Goal: Information Seeking & Learning: Learn about a topic

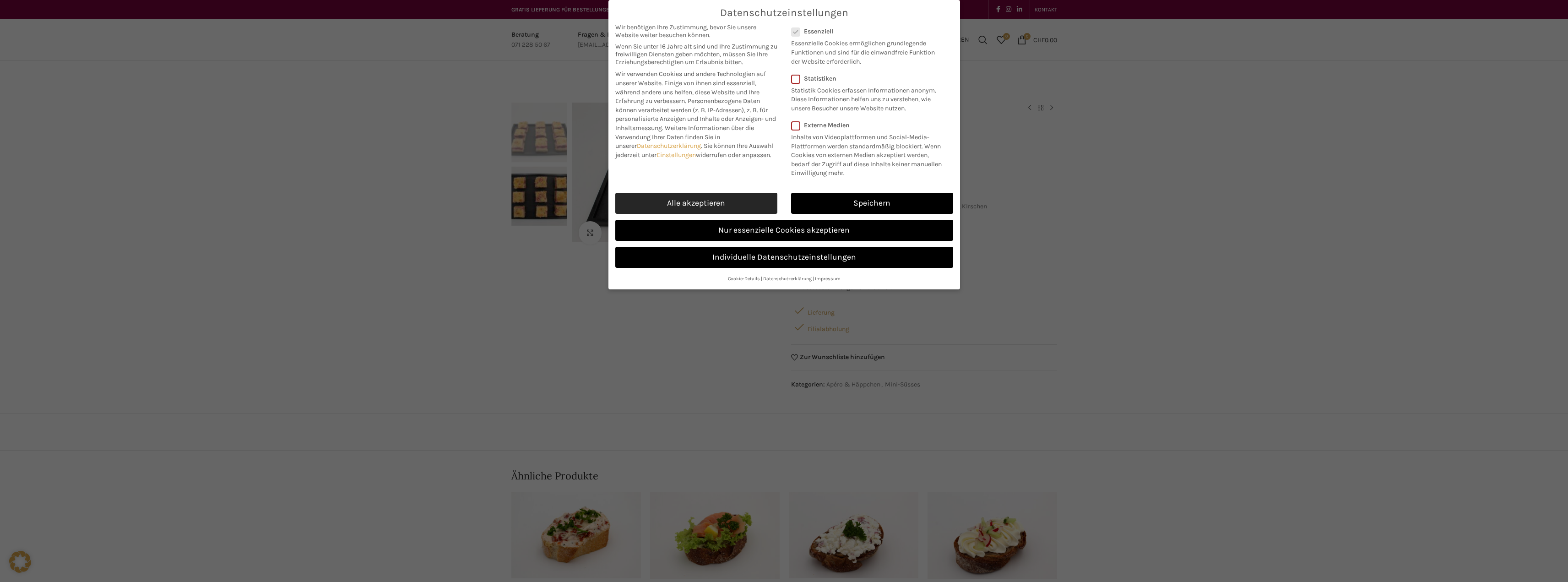
click at [698, 205] on link "Alle akzeptieren" at bounding box center [695, 203] width 162 height 21
checkbox input "true"
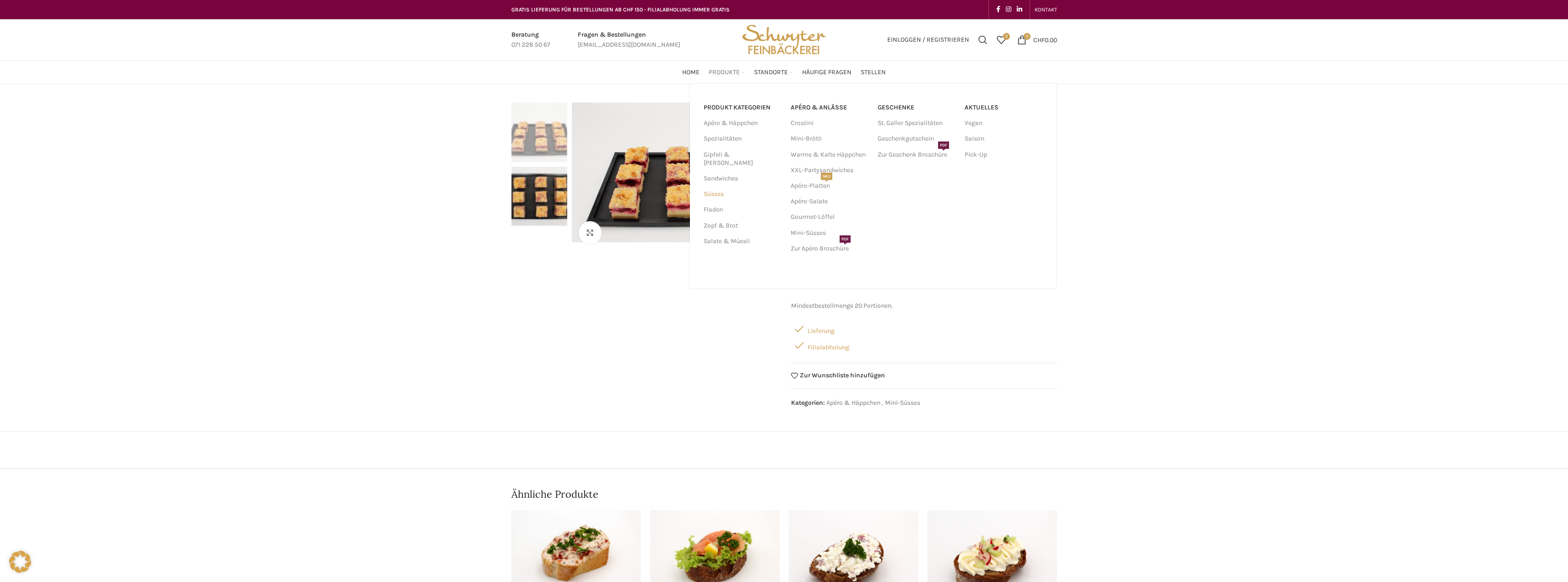
click at [712, 187] on link "Süsses" at bounding box center [742, 194] width 76 height 15
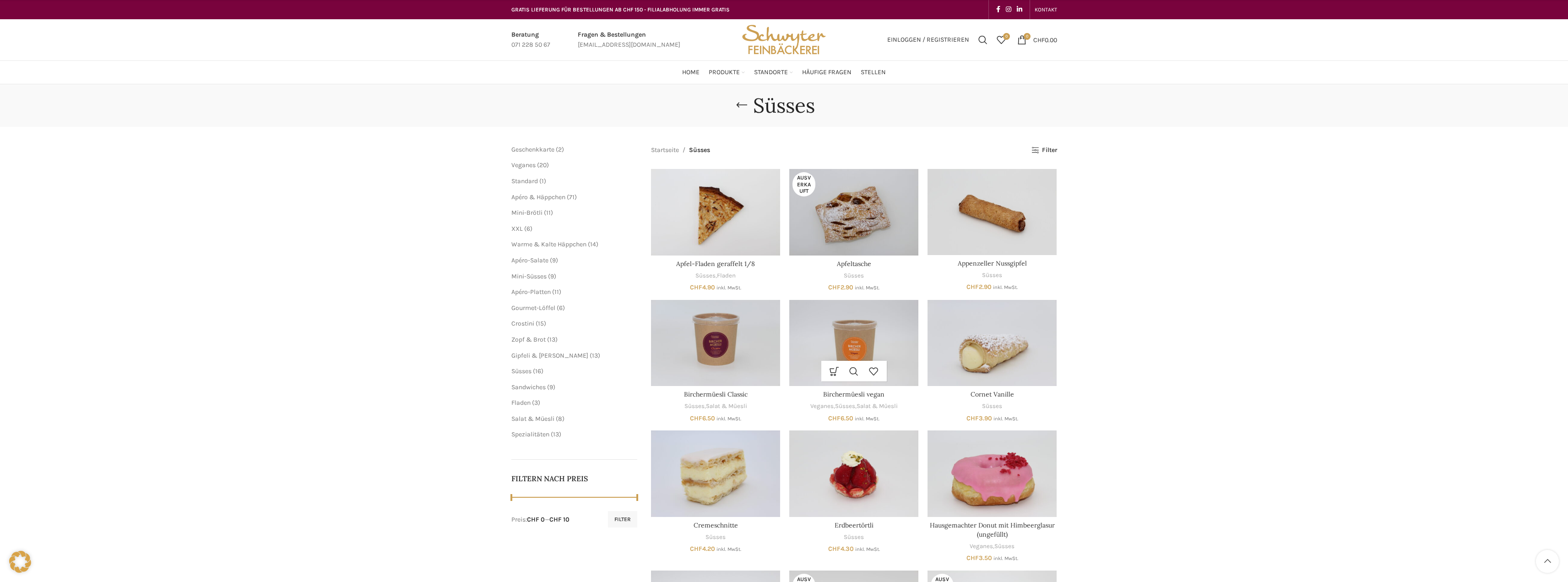
scroll to position [320, 0]
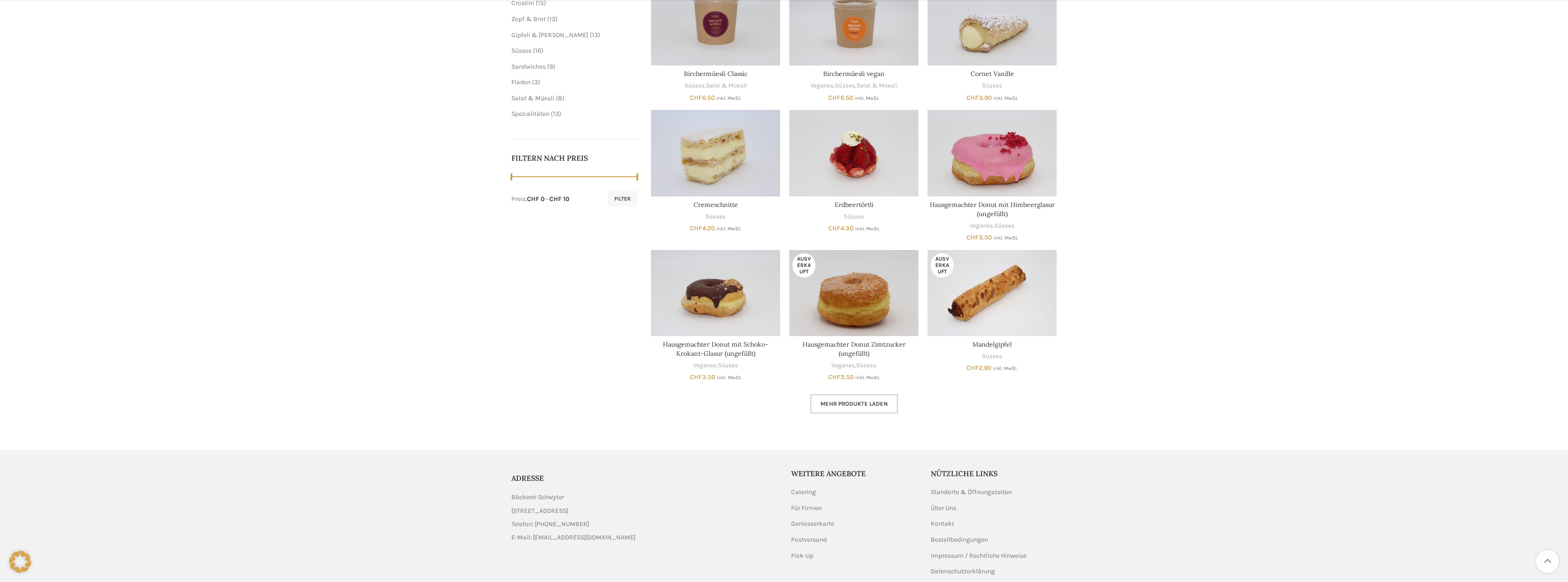
click at [876, 408] on link "Mehr Produkte laden" at bounding box center [853, 404] width 87 height 19
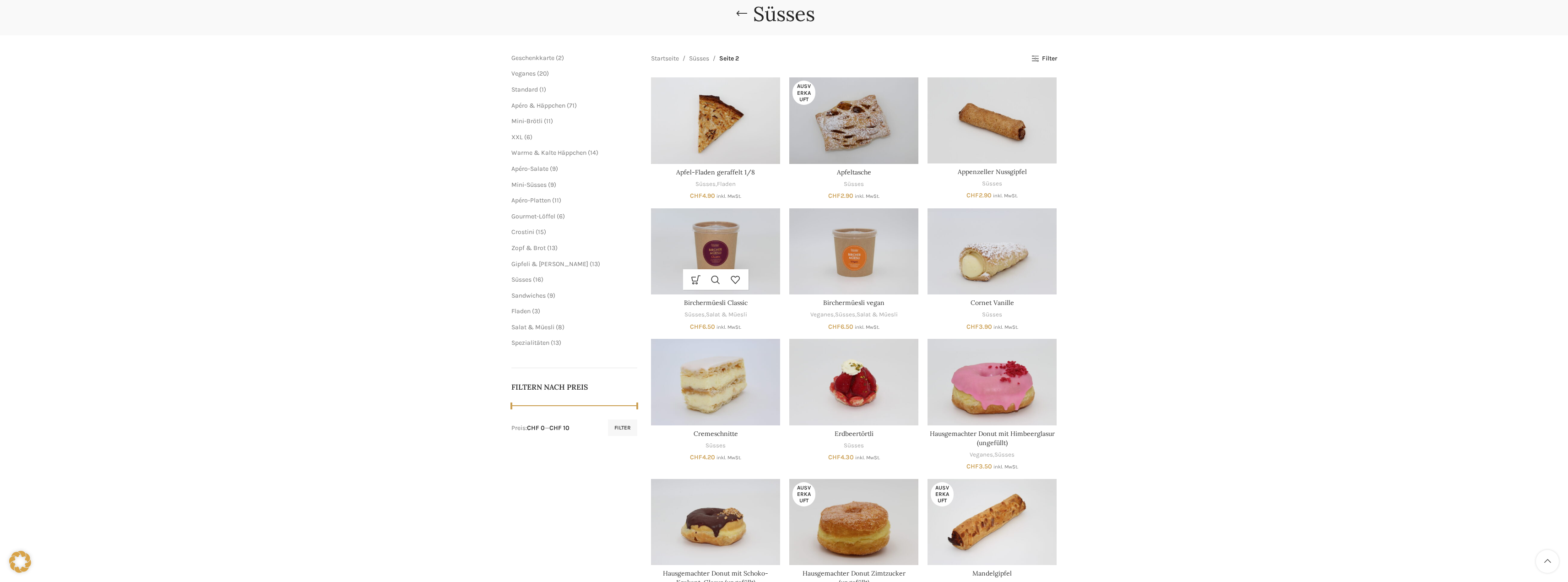
scroll to position [46, 0]
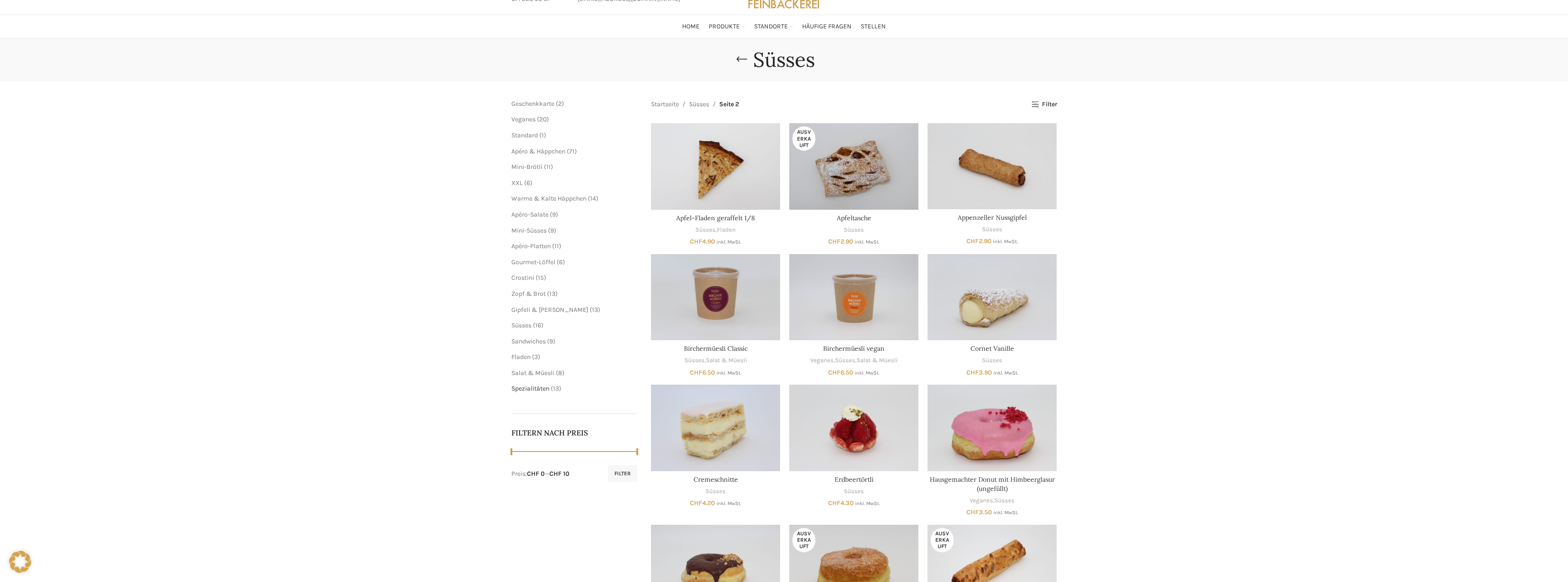
click at [527, 386] on span "Spezialitäten" at bounding box center [530, 389] width 38 height 8
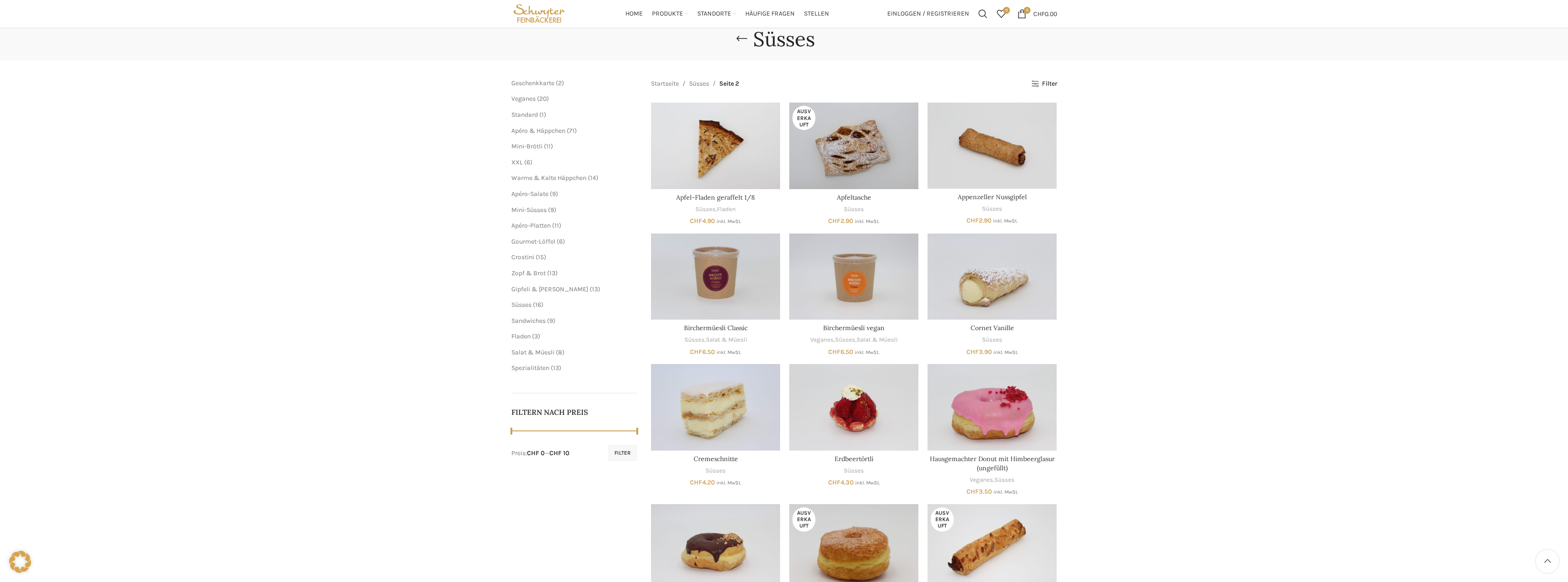
scroll to position [0, 0]
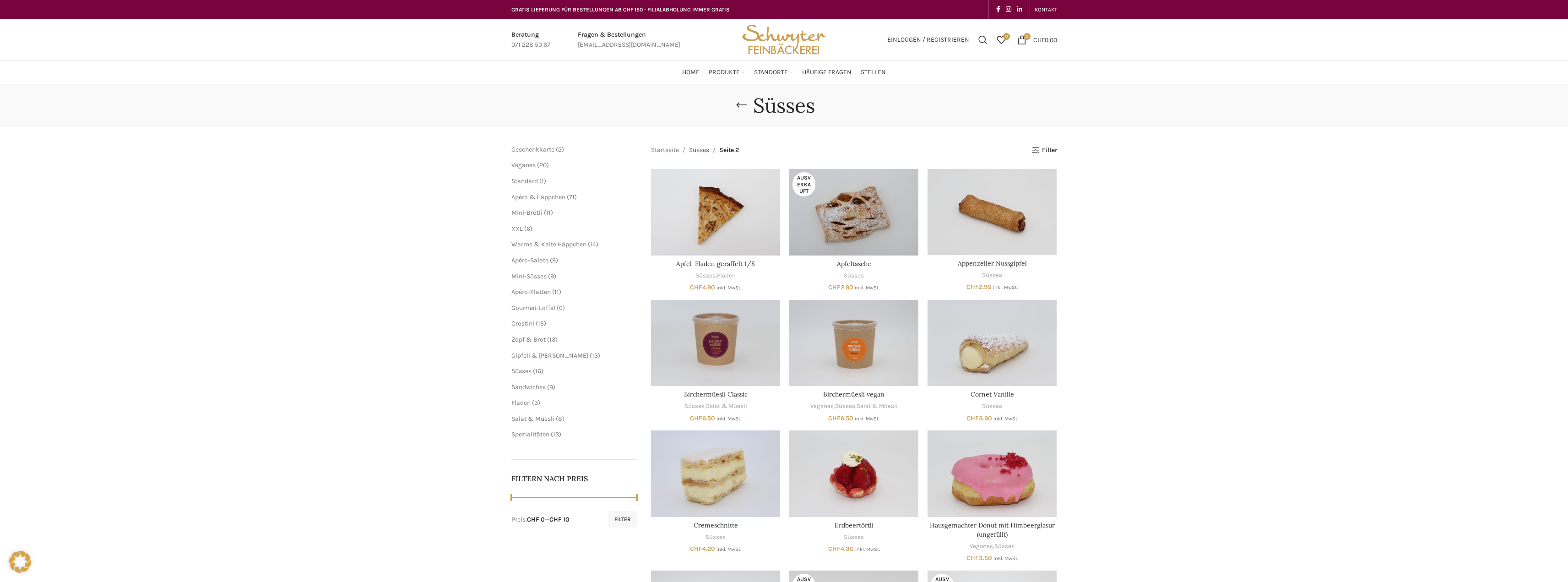
click at [699, 148] on link "Süsses" at bounding box center [699, 150] width 20 height 10
click at [743, 102] on link "Go back" at bounding box center [742, 105] width 23 height 19
click at [733, 106] on link "Go back" at bounding box center [742, 105] width 23 height 19
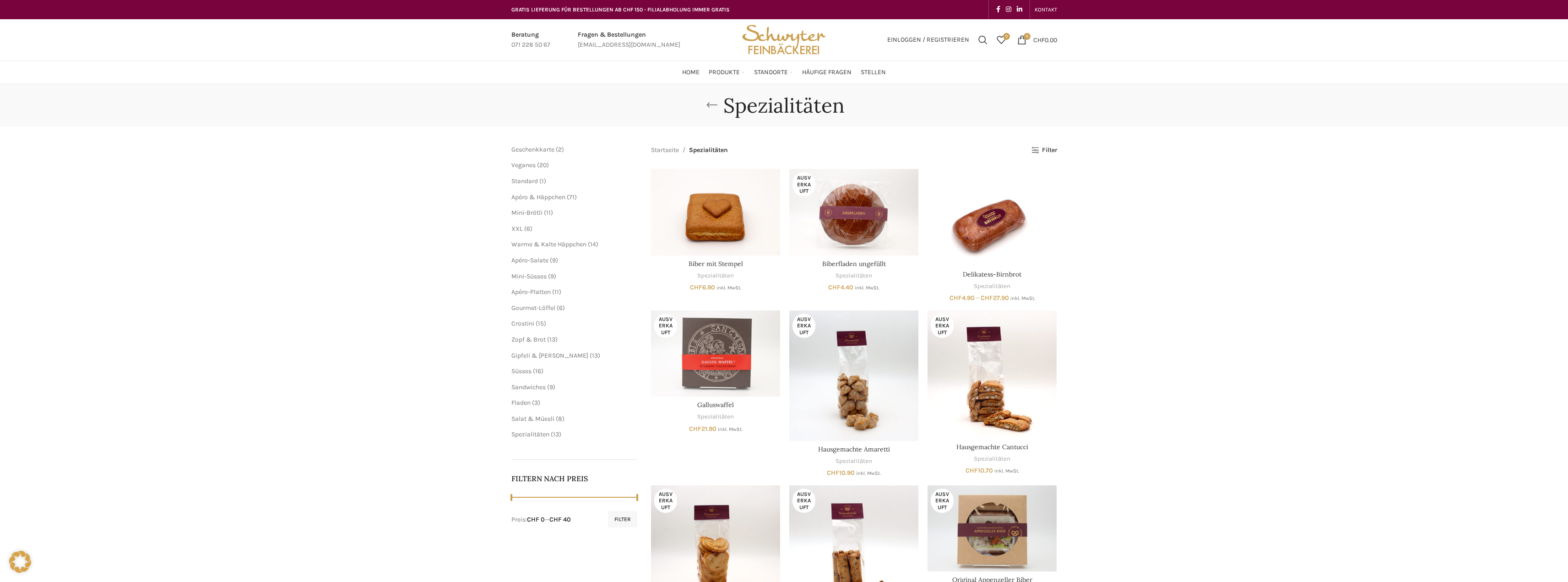
click at [710, 103] on link "Go back" at bounding box center [712, 105] width 23 height 19
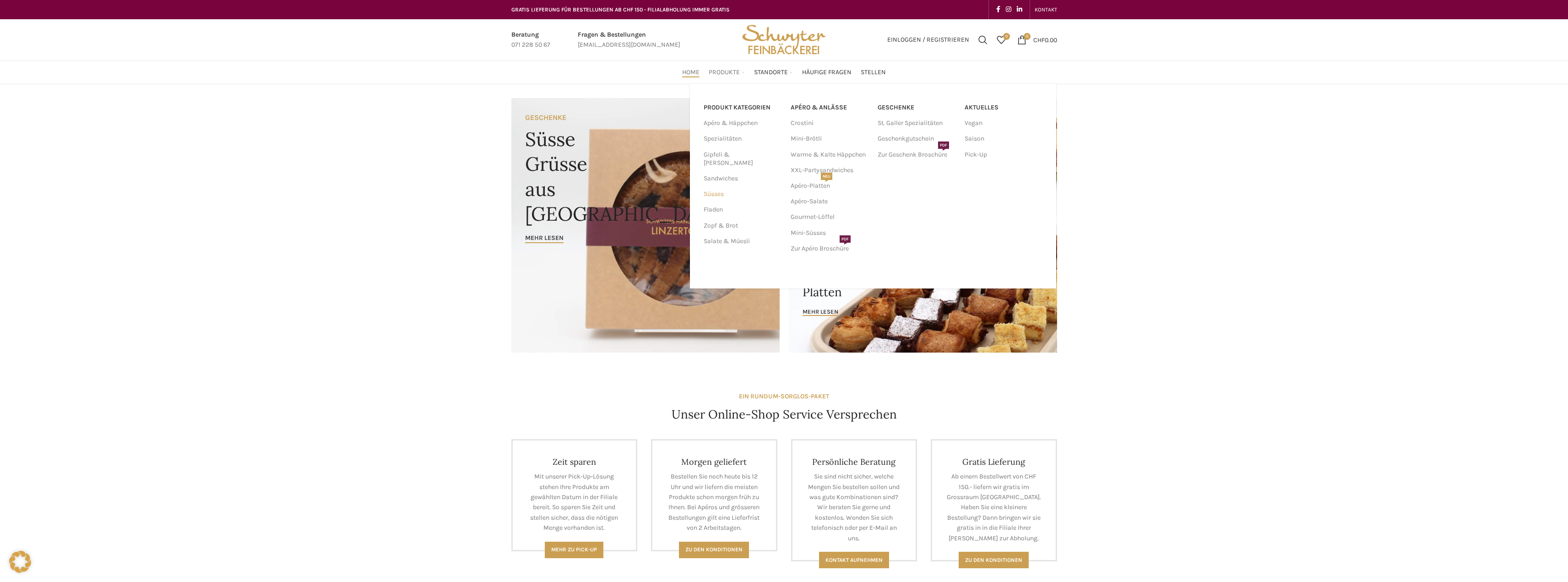
click at [717, 187] on link "Süsses" at bounding box center [742, 194] width 76 height 15
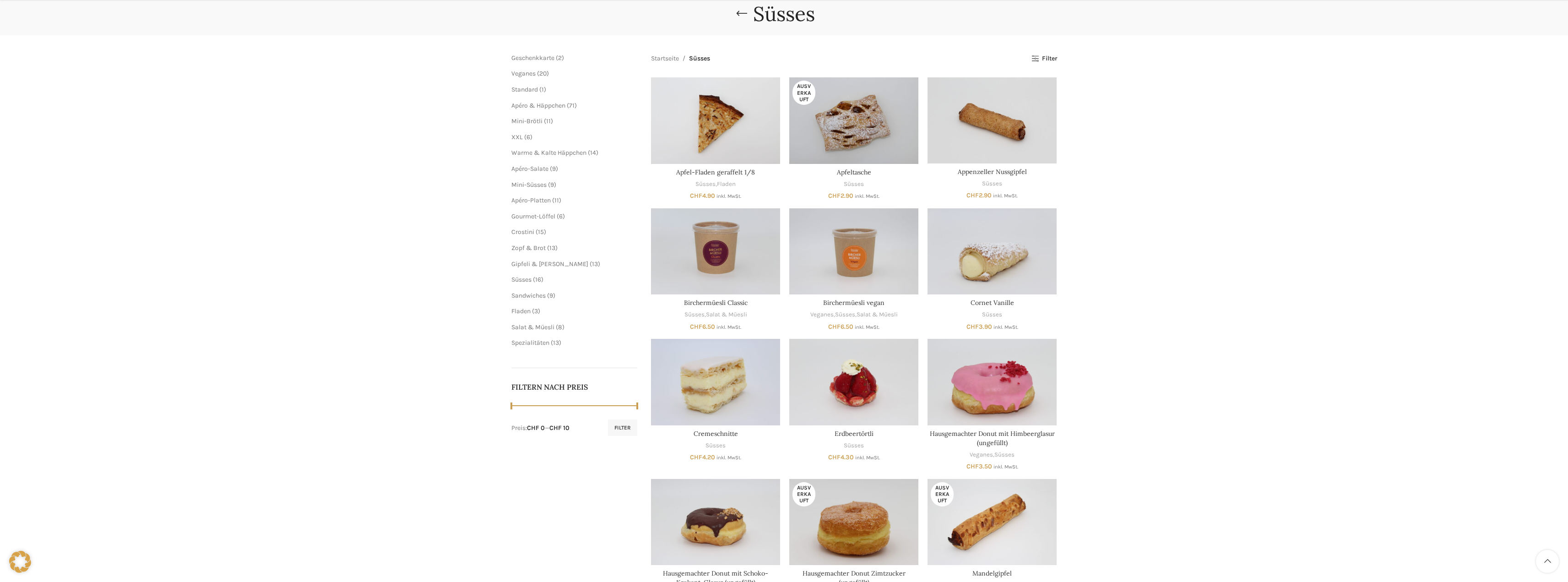
scroll to position [229, 0]
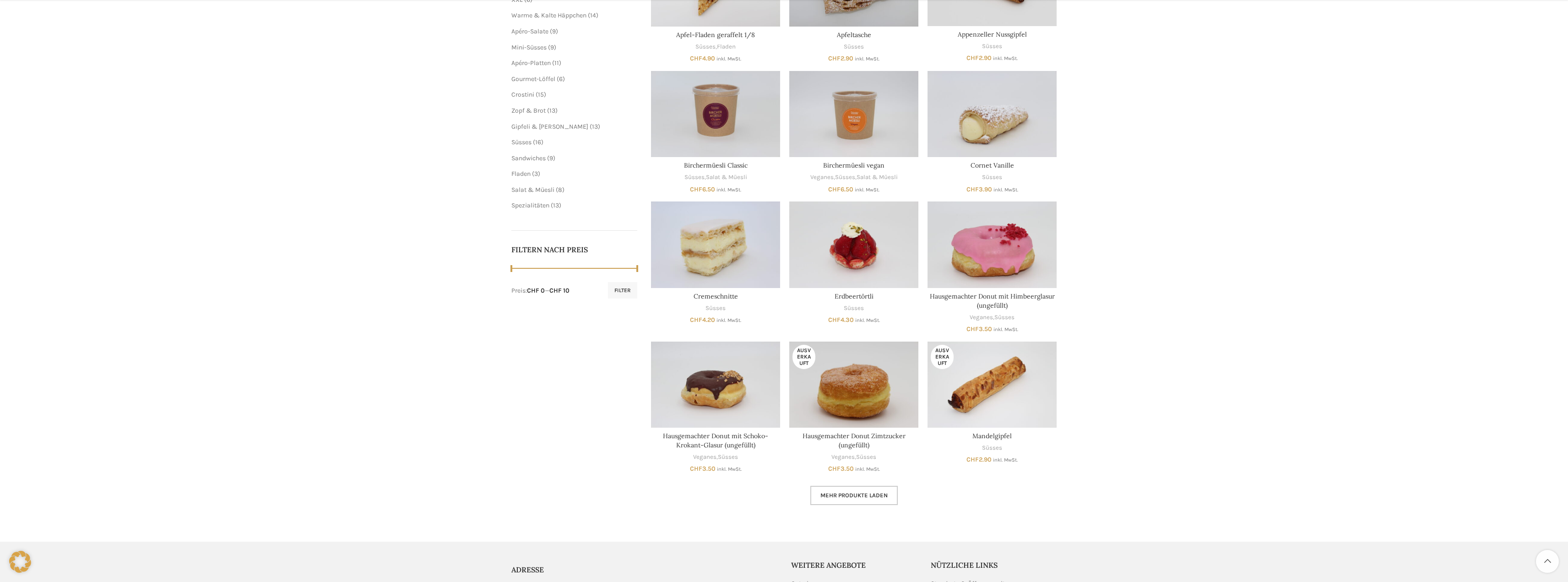
click at [857, 500] on link "Mehr Produkte laden" at bounding box center [853, 495] width 87 height 19
